Goal: Task Accomplishment & Management: Use online tool/utility

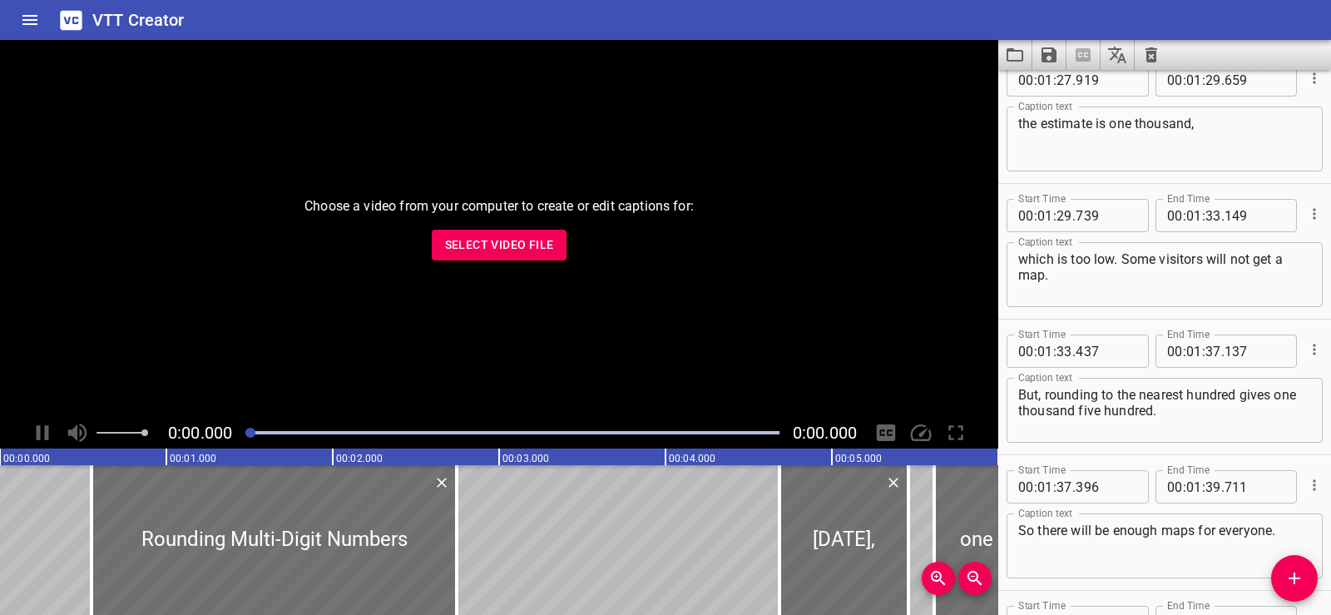
scroll to position [4549, 0]
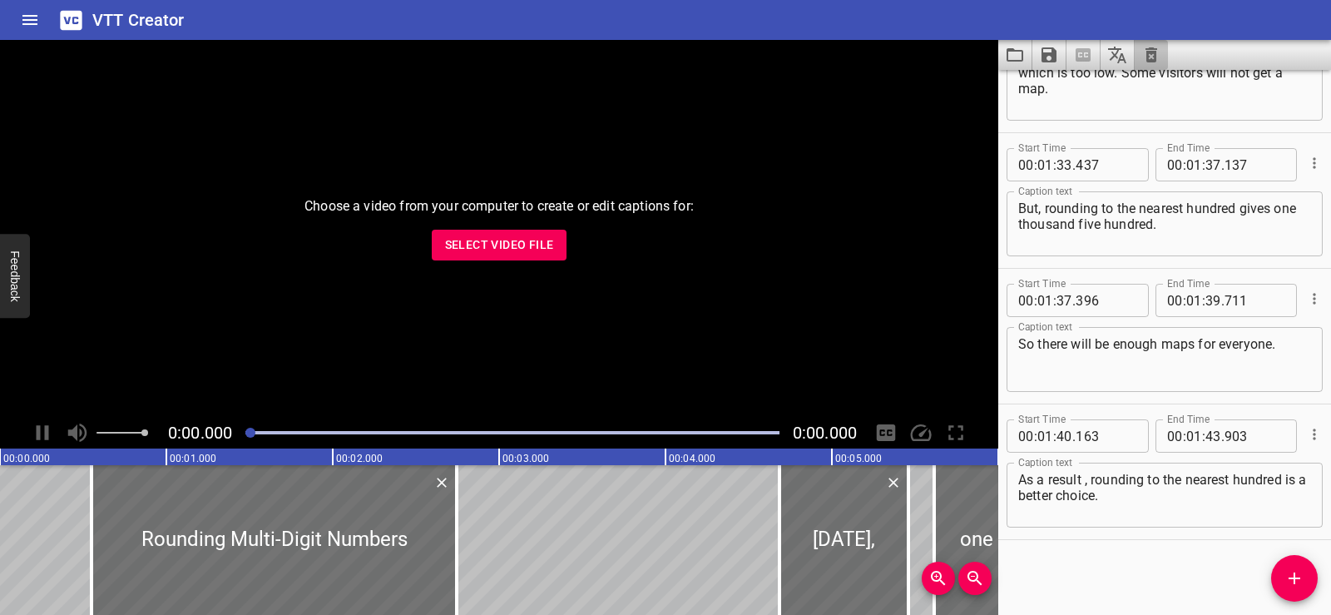
click at [1148, 57] on icon "Clear captions" at bounding box center [1151, 54] width 12 height 15
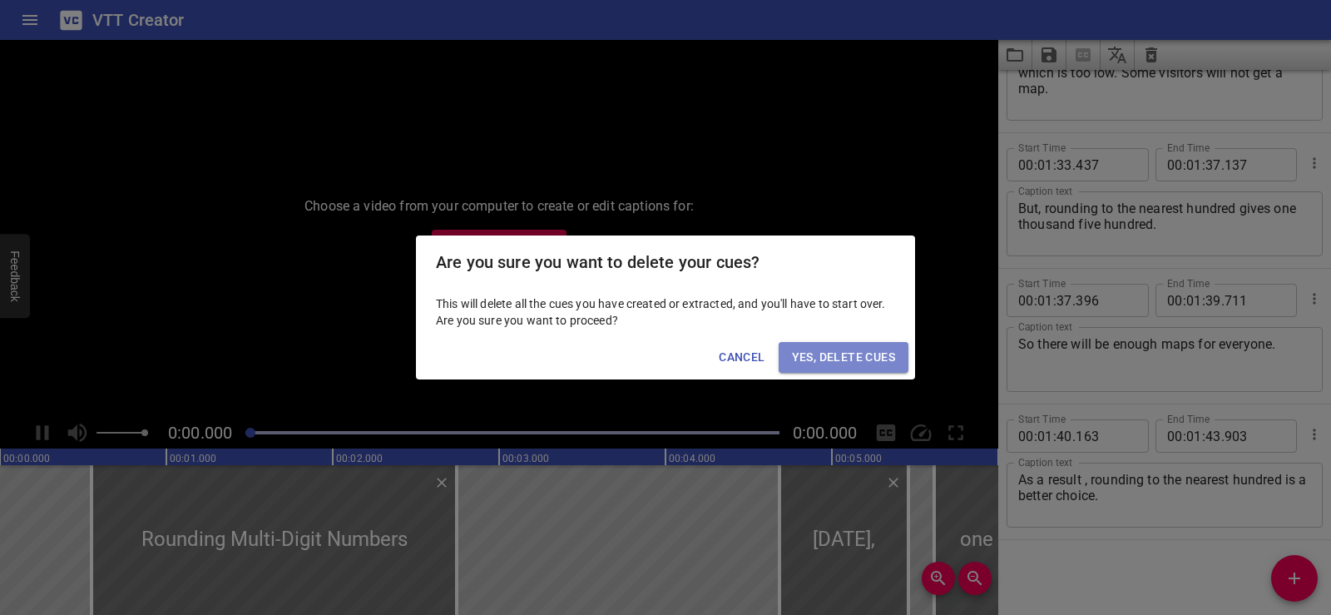
click at [818, 355] on span "Yes, Delete Cues" at bounding box center [843, 357] width 103 height 21
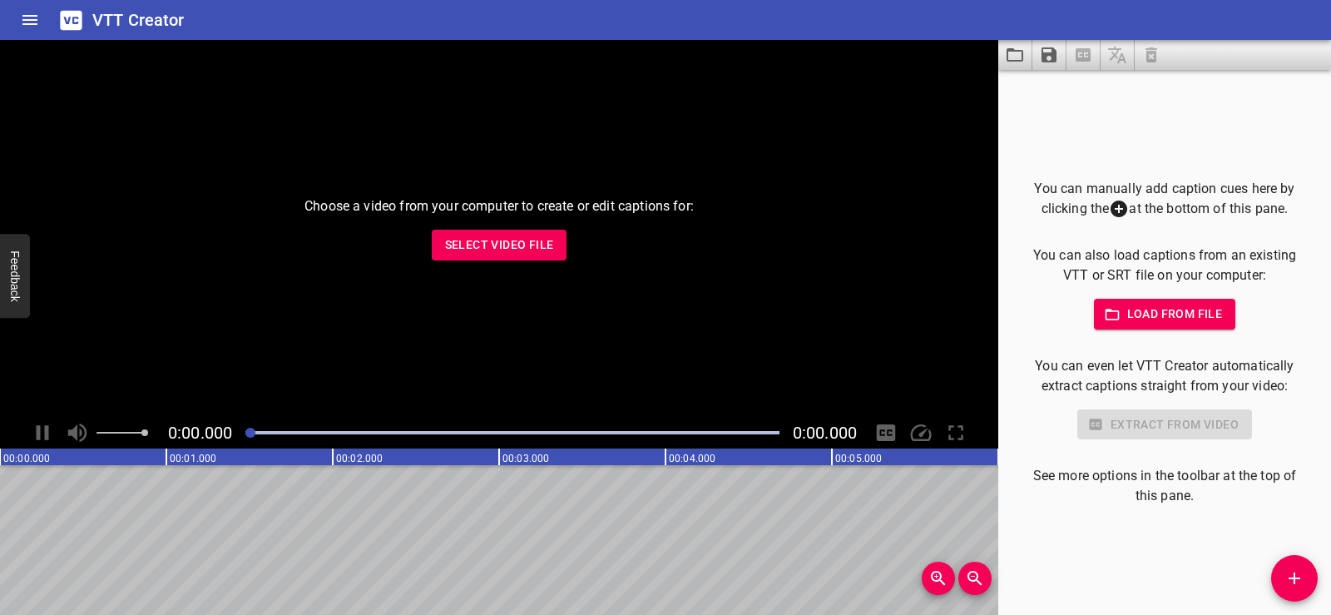
click at [520, 240] on span "Select Video File" at bounding box center [499, 245] width 109 height 21
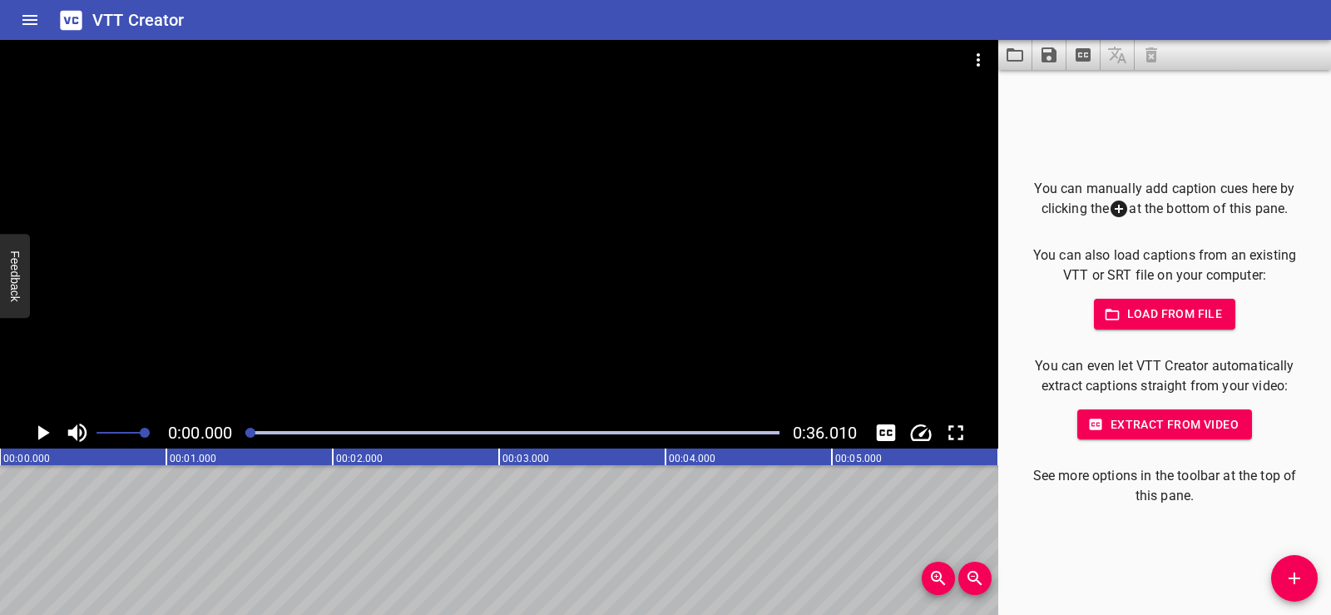
click at [1007, 47] on icon "Load captions from file" at bounding box center [1015, 55] width 20 height 20
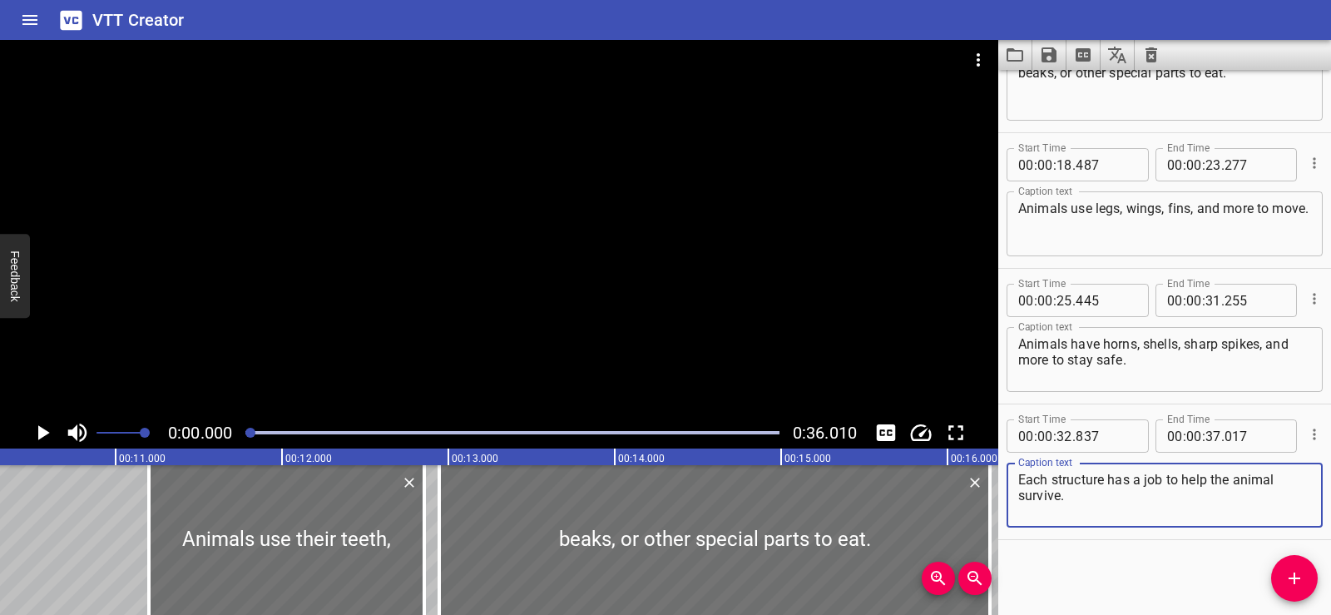
scroll to position [0, 1525]
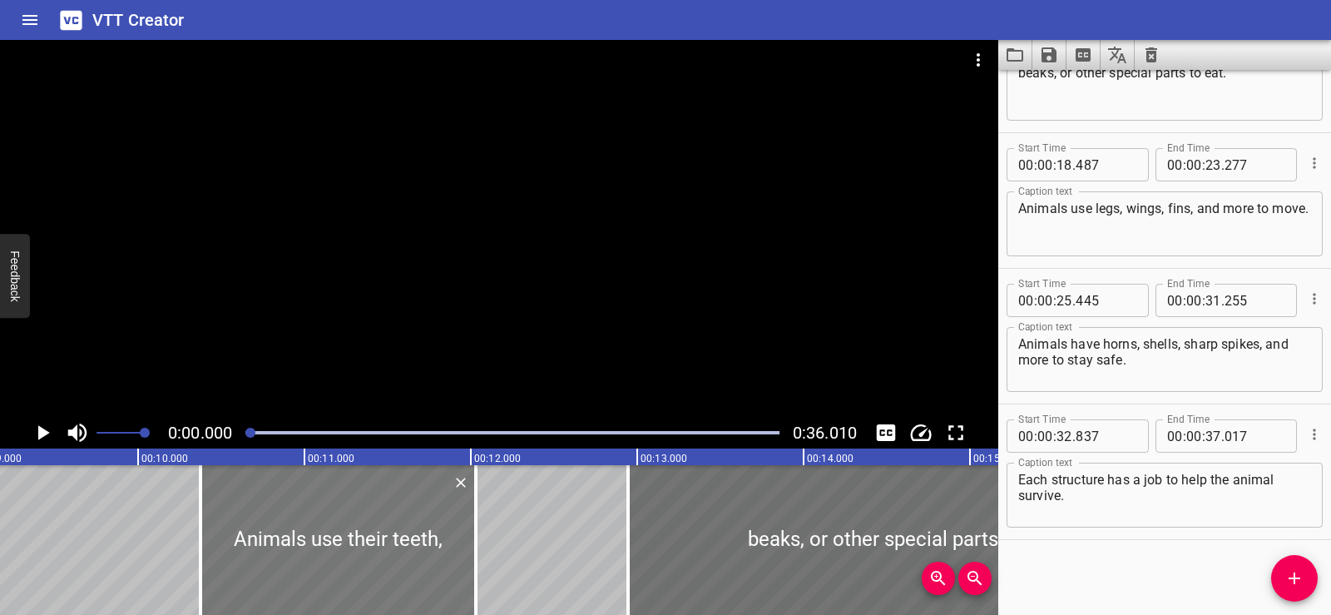
drag, startPoint x: 452, startPoint y: 559, endPoint x: 314, endPoint y: 566, distance: 137.4
click at [314, 566] on div at bounding box center [337, 540] width 275 height 150
type input "10"
type input "374"
type input "029"
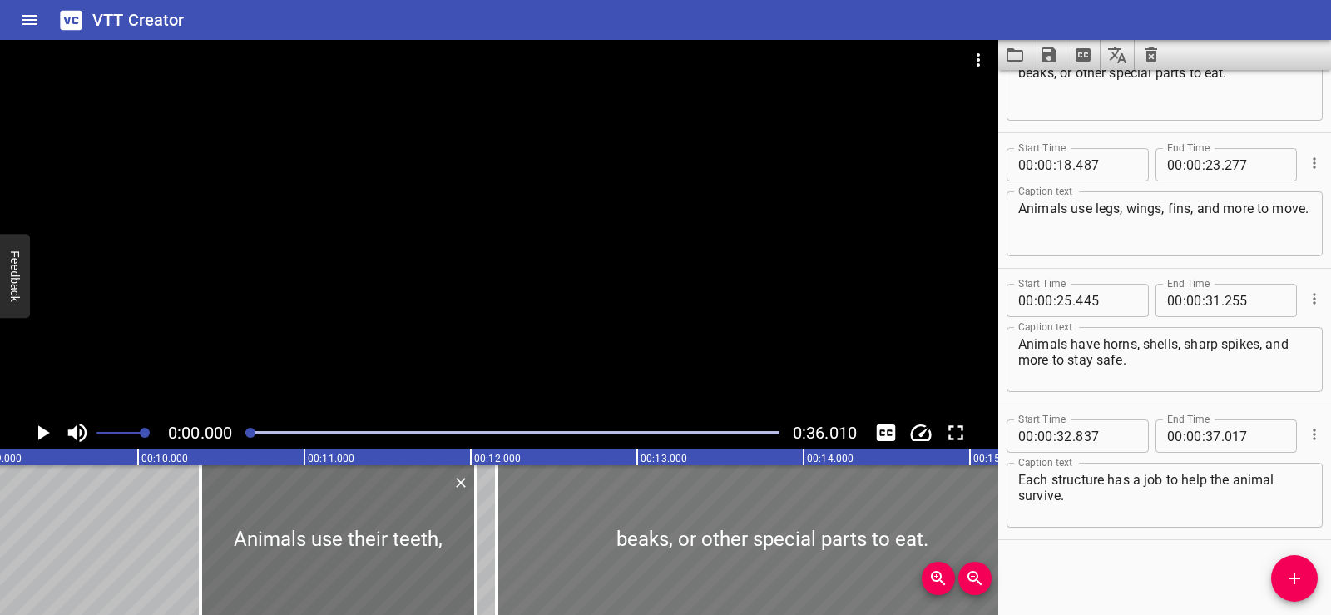
drag, startPoint x: 783, startPoint y: 547, endPoint x: 651, endPoint y: 551, distance: 131.5
click at [651, 551] on div at bounding box center [772, 540] width 551 height 150
type input "155"
type input "15"
type input "465"
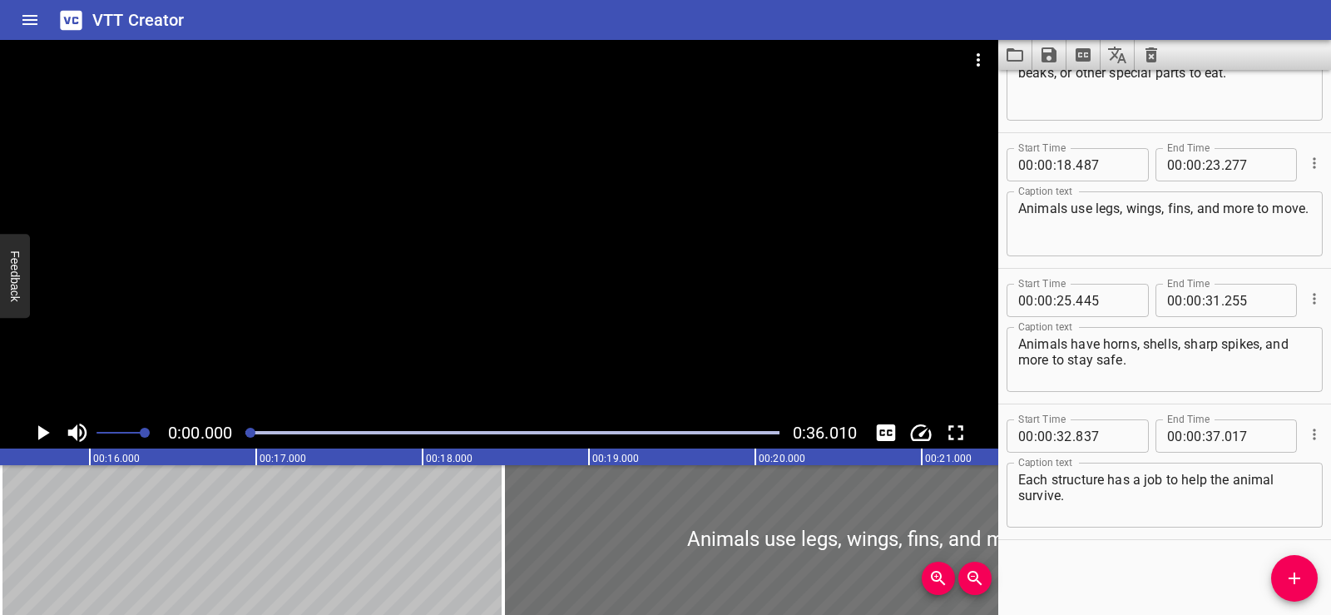
scroll to position [0, 2562]
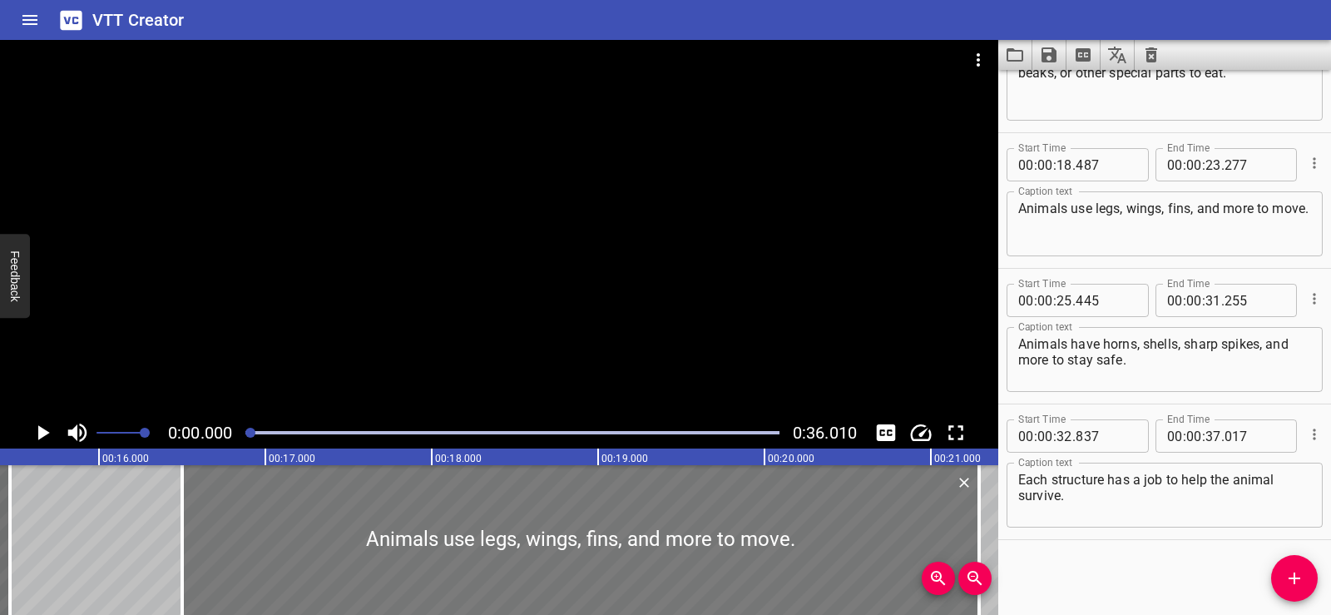
drag, startPoint x: 809, startPoint y: 574, endPoint x: 479, endPoint y: 553, distance: 330.8
click at [479, 553] on div at bounding box center [580, 540] width 797 height 150
type input "16"
type input "502"
type input "21"
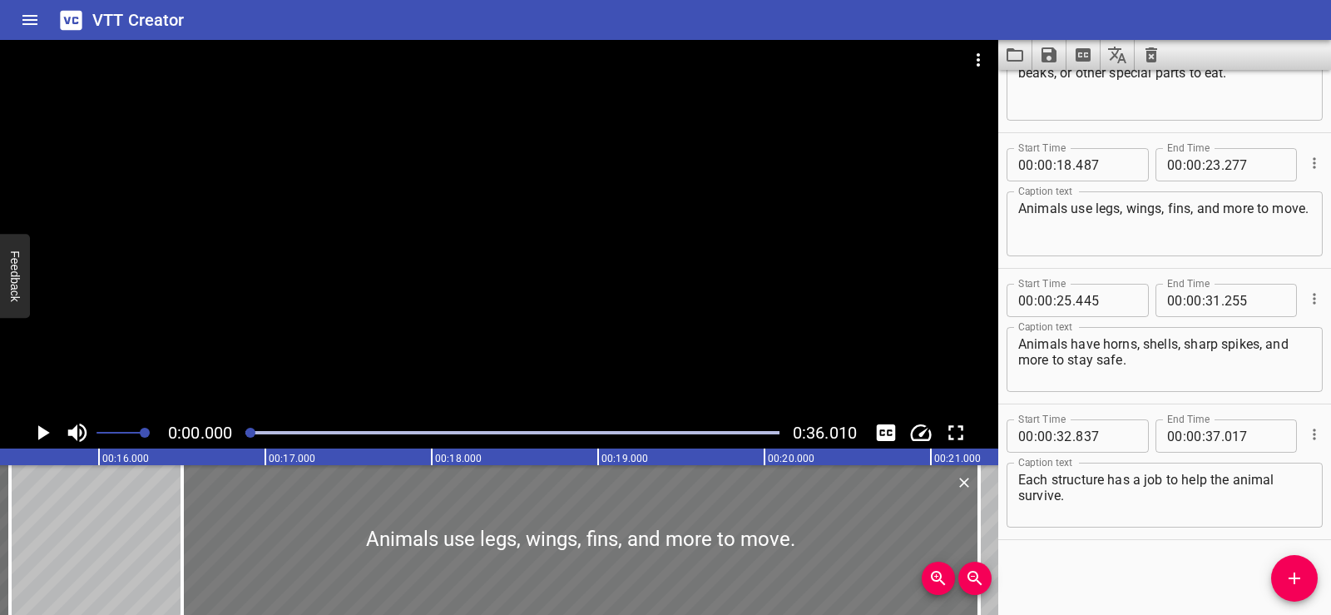
type input "292"
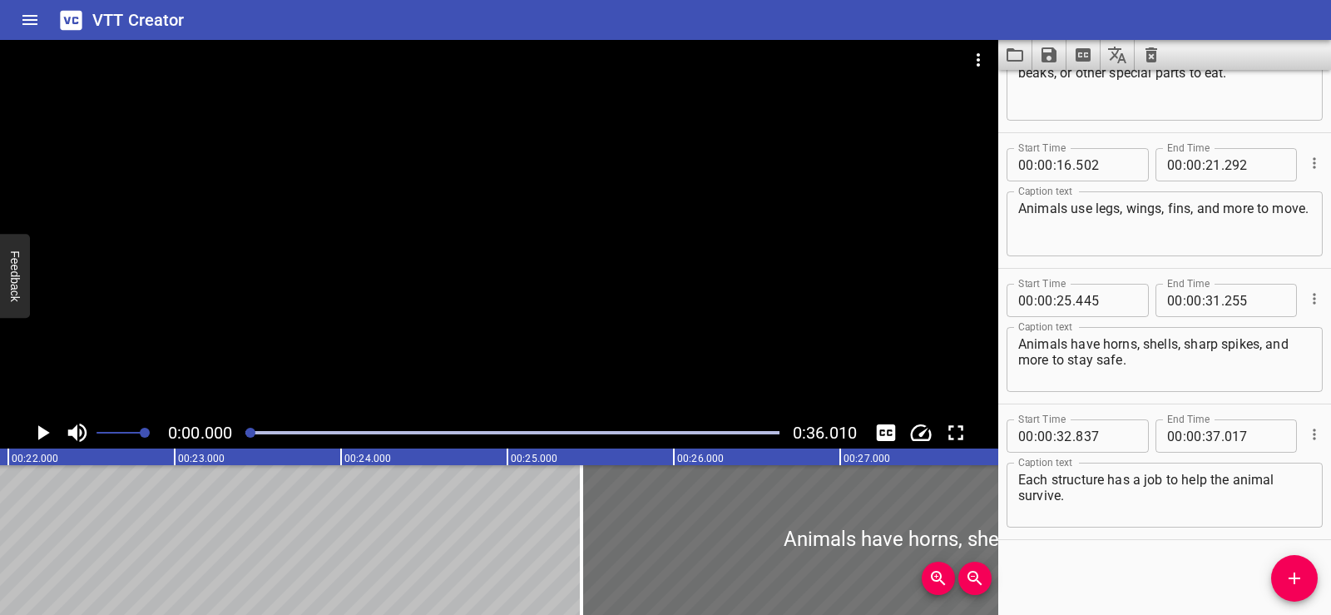
scroll to position [0, 3583]
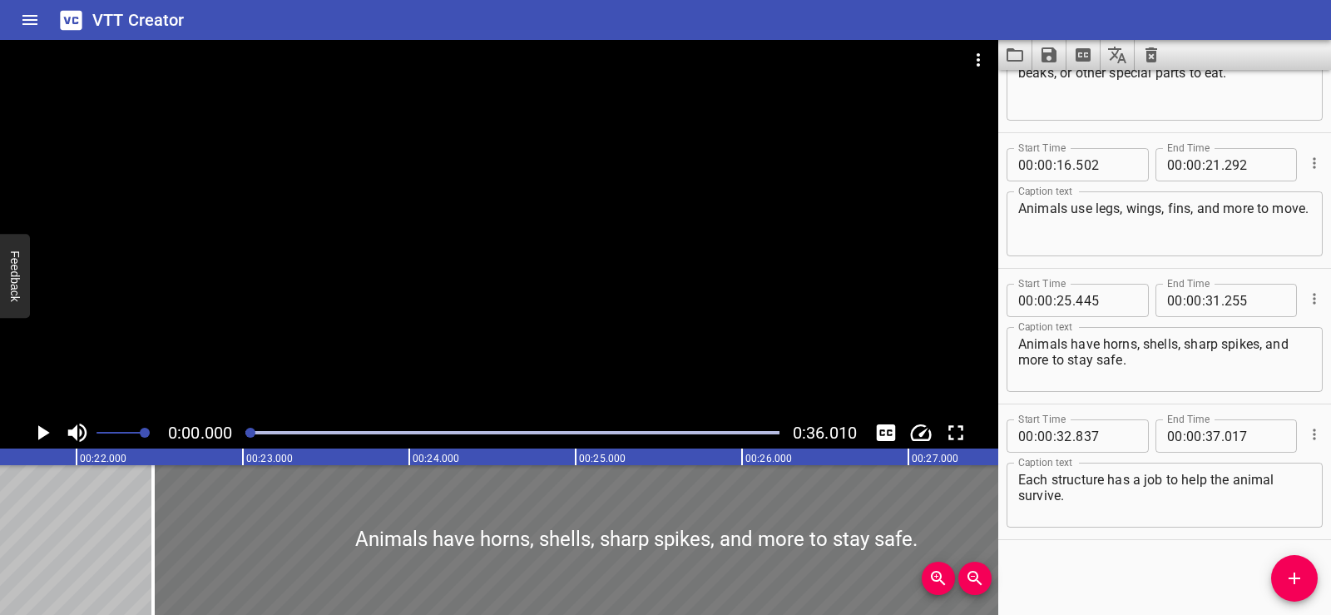
drag, startPoint x: 765, startPoint y: 546, endPoint x: 269, endPoint y: 546, distance: 496.5
click at [269, 546] on div at bounding box center [636, 540] width 966 height 150
type input "22"
type input "460"
type input "28"
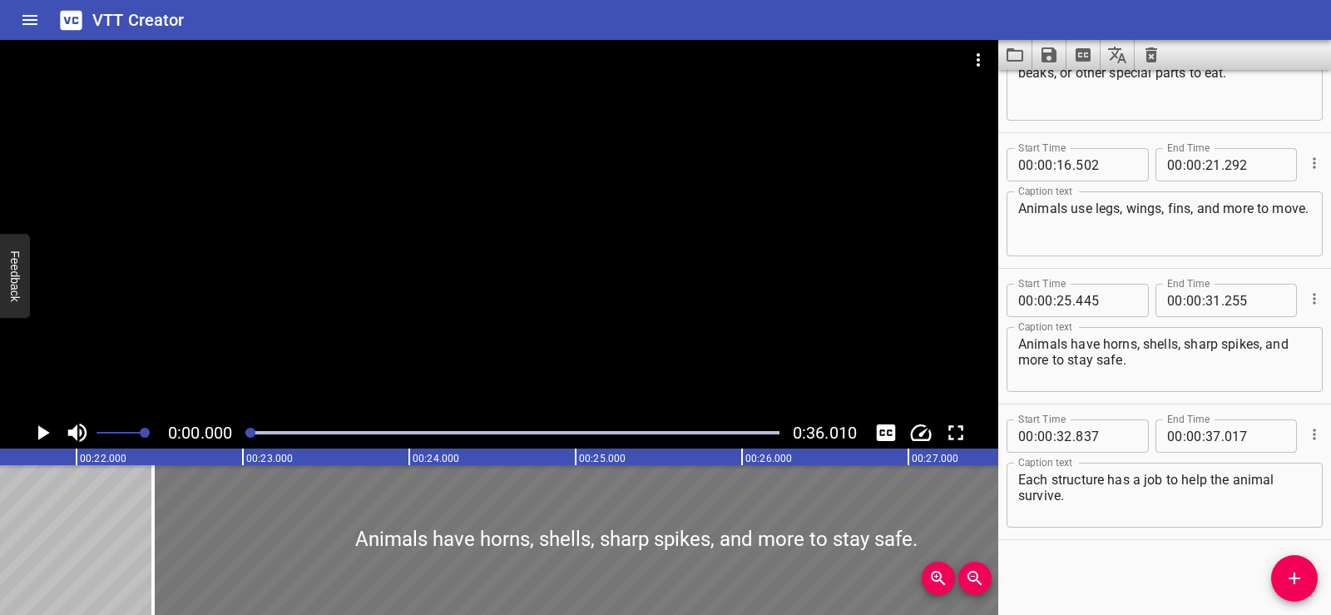
type input "270"
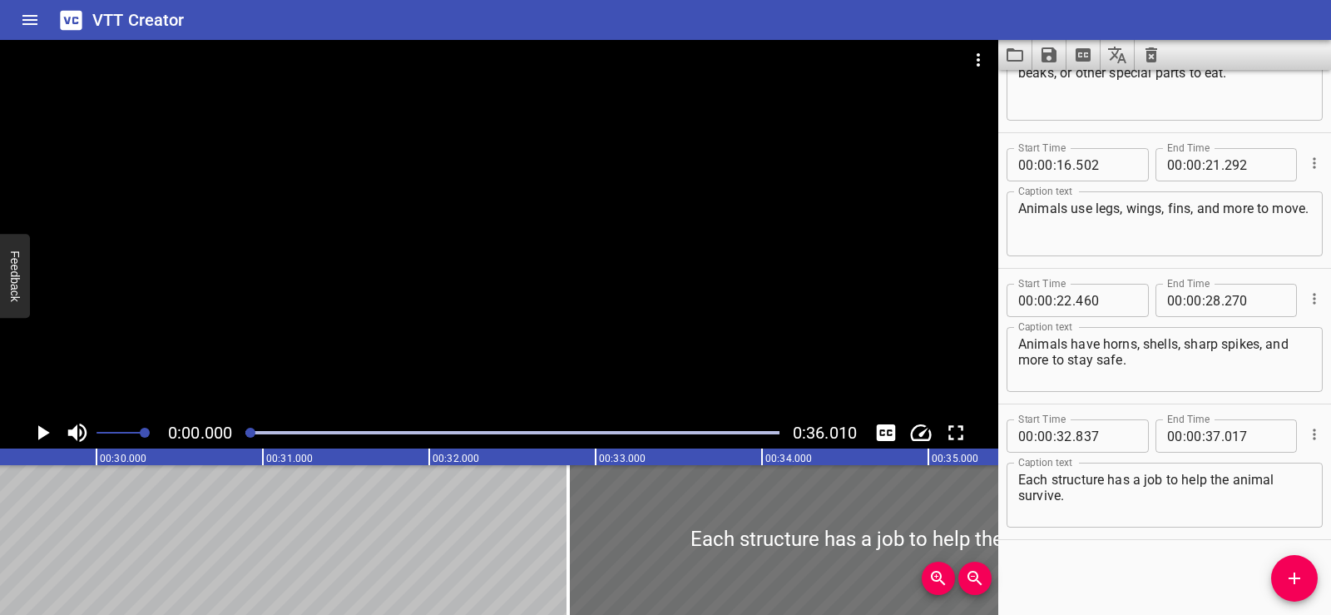
scroll to position [0, 4834]
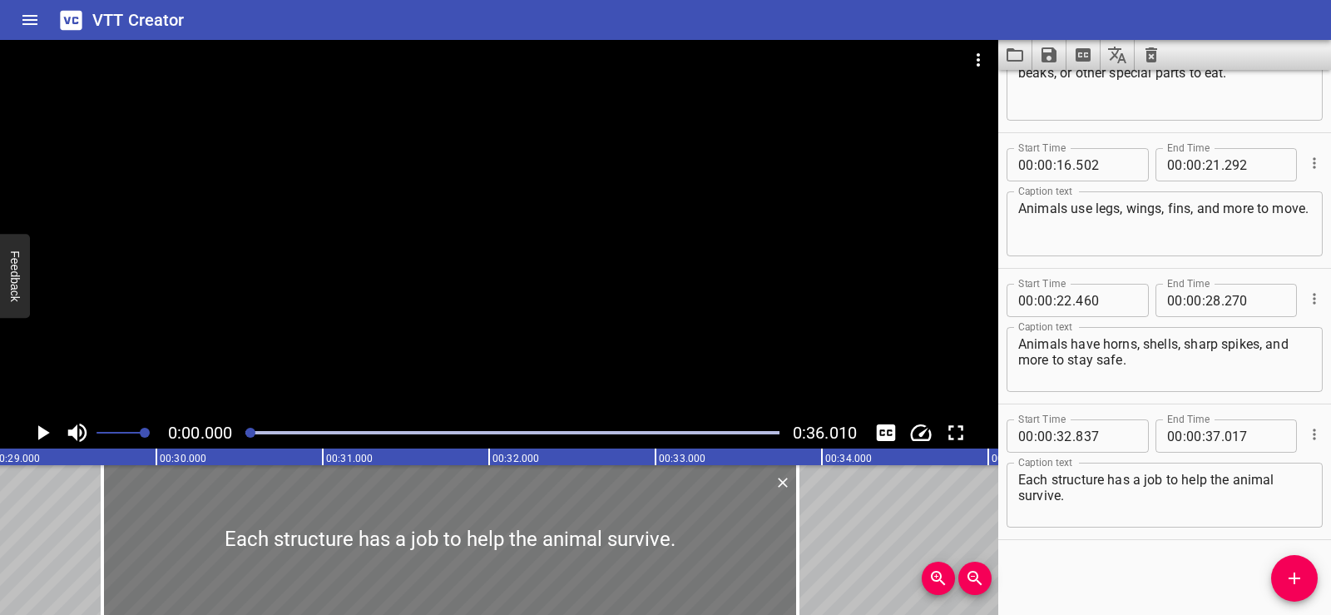
drag, startPoint x: 874, startPoint y: 508, endPoint x: 348, endPoint y: 527, distance: 526.0
click at [348, 527] on div at bounding box center [449, 540] width 695 height 150
type input "29"
type input "677"
type input "33"
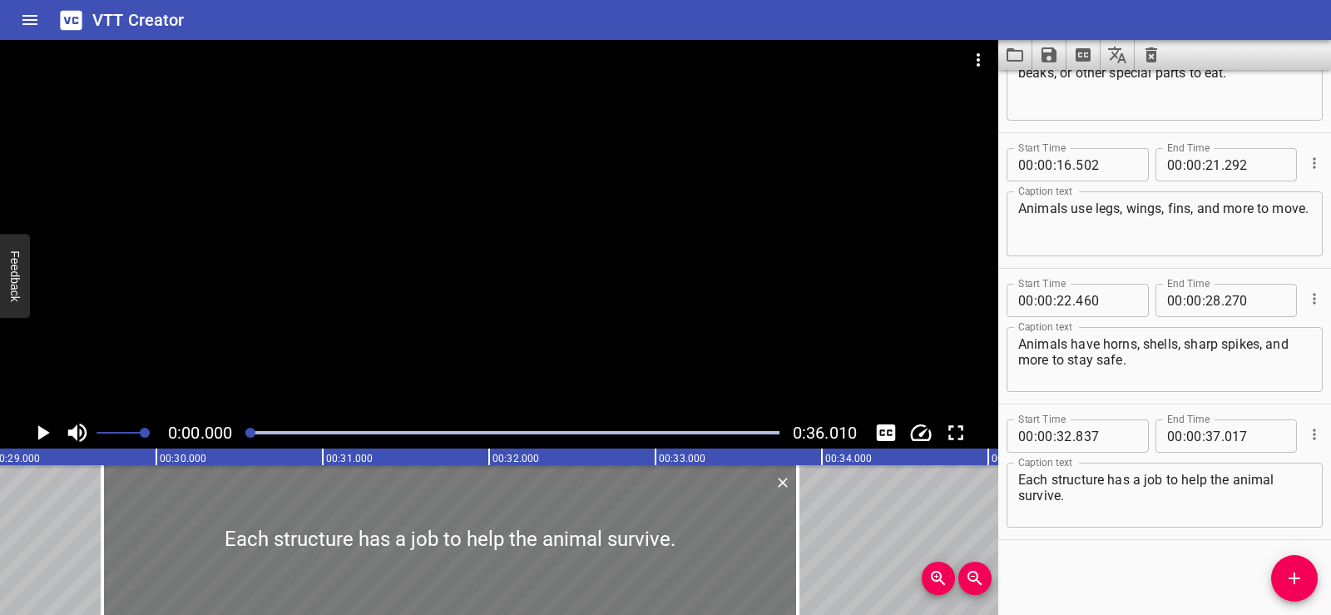
type input "857"
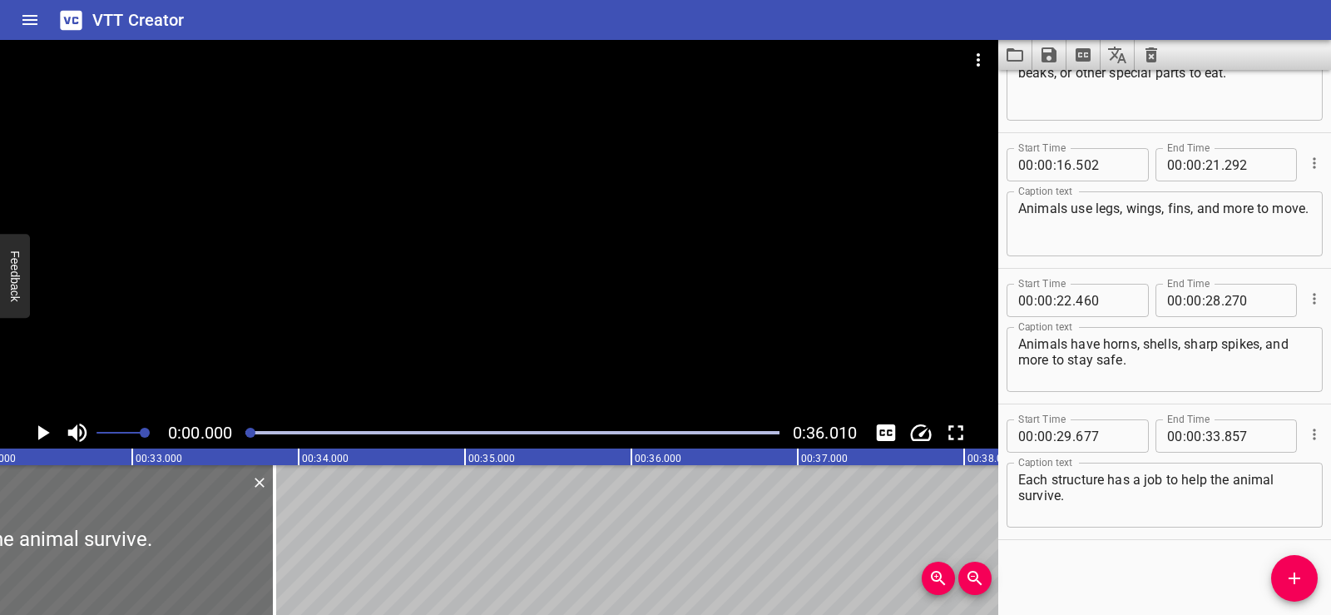
scroll to position [0, 5237]
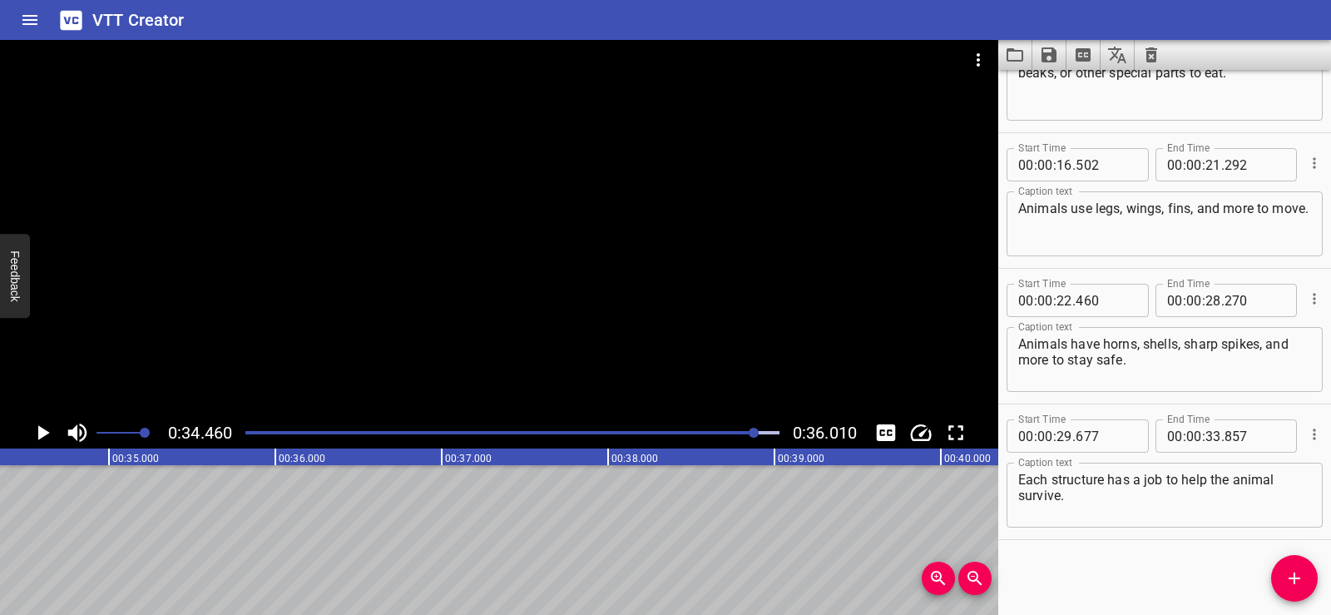
scroll to position [0, 5732]
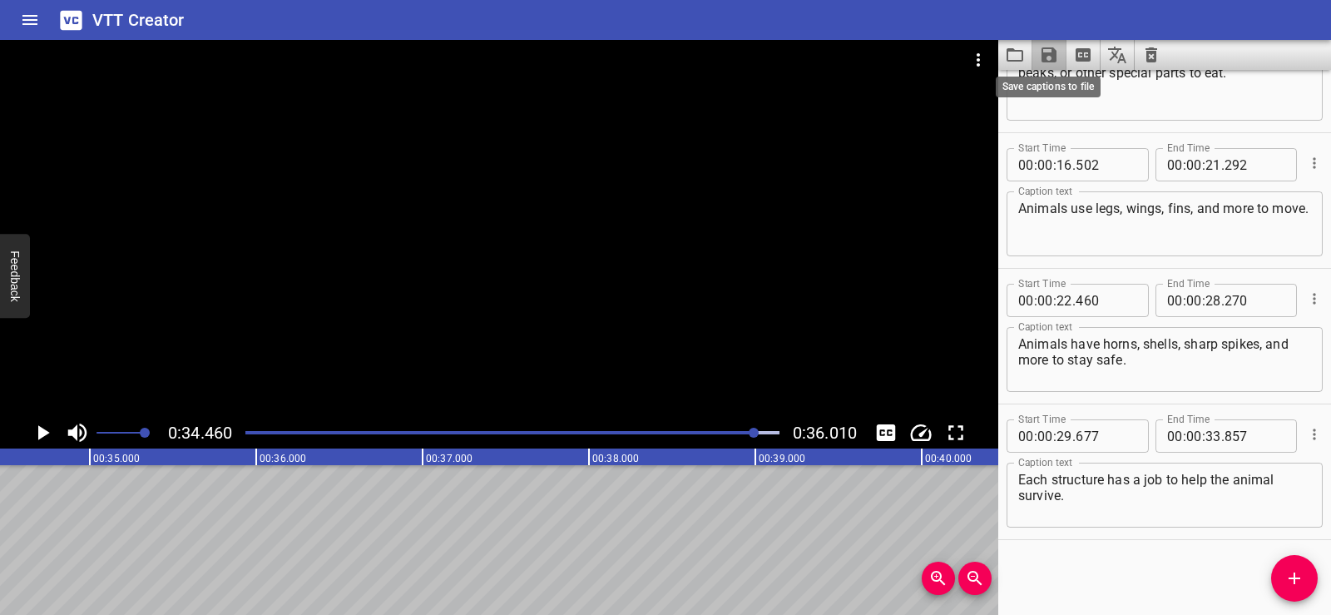
click at [1050, 52] on icon "Save captions to file" at bounding box center [1049, 55] width 20 height 20
click at [1081, 88] on li "Save to VTT file" at bounding box center [1093, 92] width 122 height 30
